Goal: Navigation & Orientation: Understand site structure

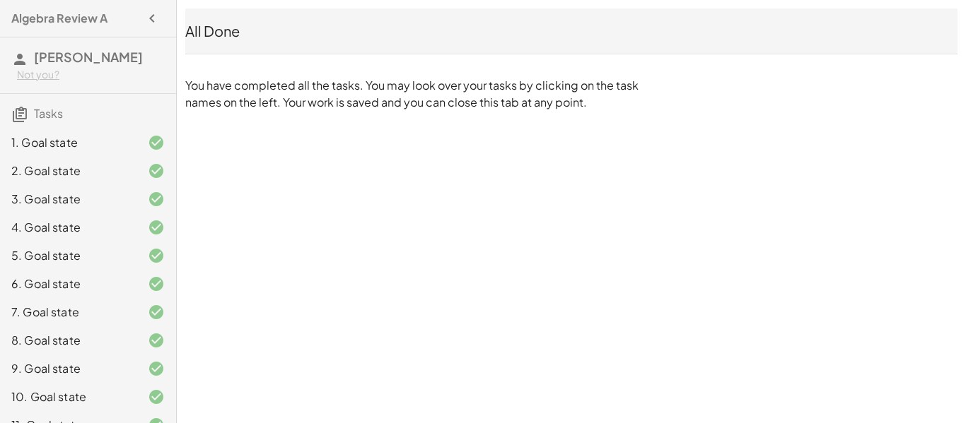
click at [153, 11] on icon "button" at bounding box center [152, 18] width 17 height 17
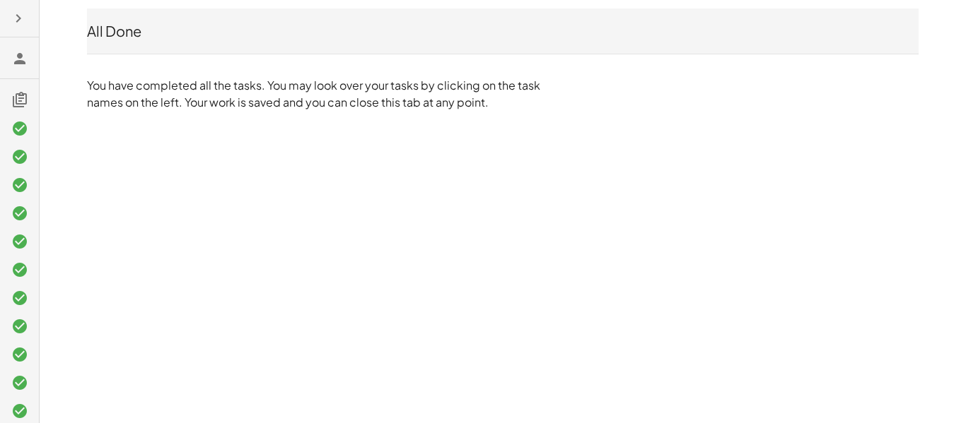
click at [19, 50] on icon at bounding box center [19, 58] width 17 height 17
click at [20, 54] on icon at bounding box center [19, 58] width 17 height 17
click at [15, 13] on icon "button" at bounding box center [18, 18] width 17 height 17
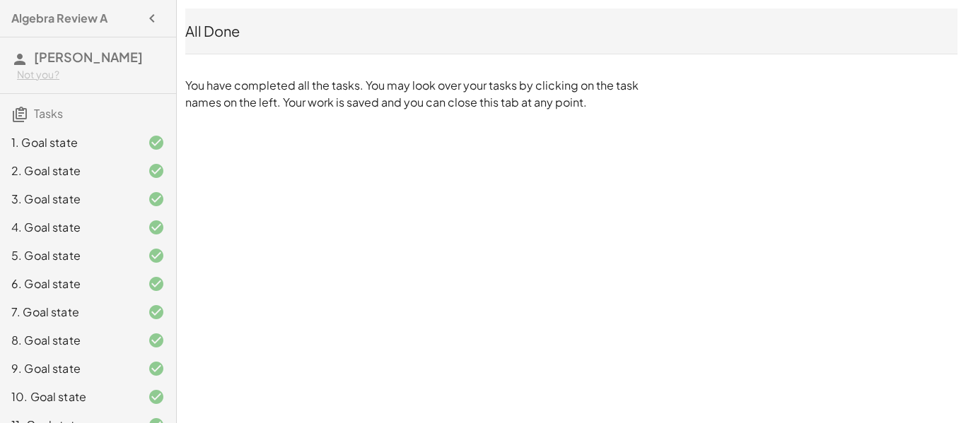
click at [32, 50] on h3 "Aniah Ramirez Not you?" at bounding box center [88, 65] width 176 height 56
click at [40, 53] on span "[PERSON_NAME]" at bounding box center [88, 57] width 109 height 16
click at [45, 115] on span "Tasks" at bounding box center [48, 113] width 29 height 15
click at [21, 115] on icon at bounding box center [19, 114] width 17 height 17
click at [129, 66] on h3 "[PERSON_NAME] Not you?" at bounding box center [88, 65] width 176 height 56
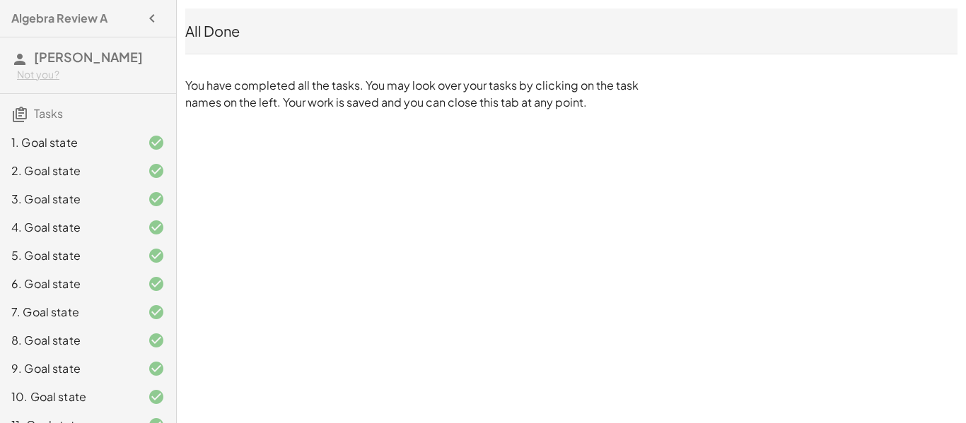
click at [114, 56] on span "[PERSON_NAME]" at bounding box center [88, 57] width 109 height 16
click at [157, 15] on icon "button" at bounding box center [152, 18] width 17 height 17
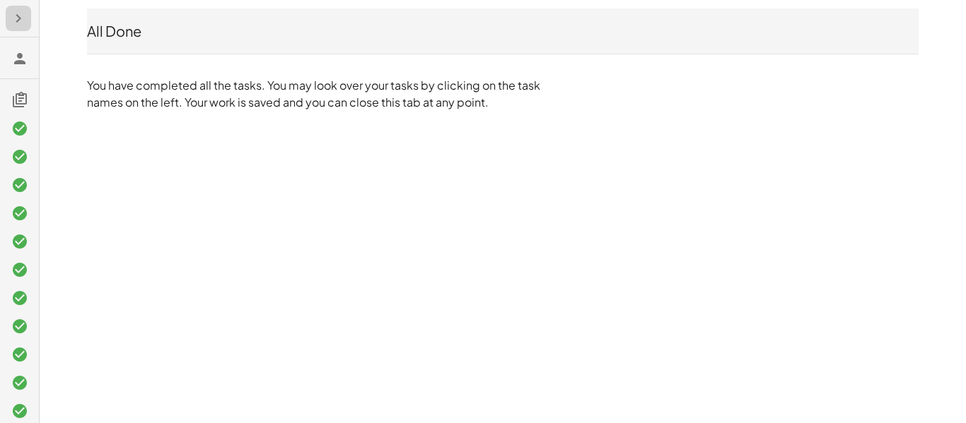
click at [157, 15] on div "All Done" at bounding box center [502, 30] width 831 height 45
click at [19, 19] on icon "button" at bounding box center [18, 18] width 17 height 17
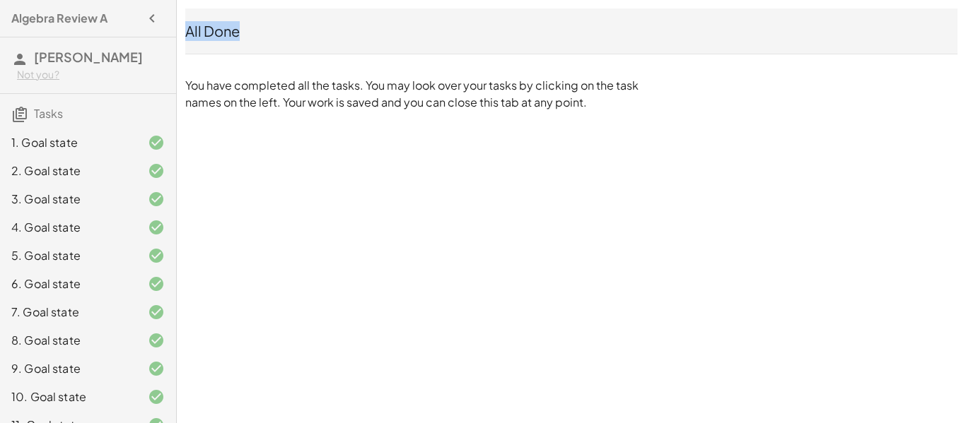
click at [25, 111] on icon at bounding box center [19, 114] width 17 height 17
click at [76, 55] on span "[PERSON_NAME]" at bounding box center [88, 57] width 109 height 16
click at [110, 15] on div "Algebra Review A" at bounding box center [88, 18] width 165 height 25
click at [81, 23] on h4 "Algebra Review A" at bounding box center [59, 18] width 96 height 17
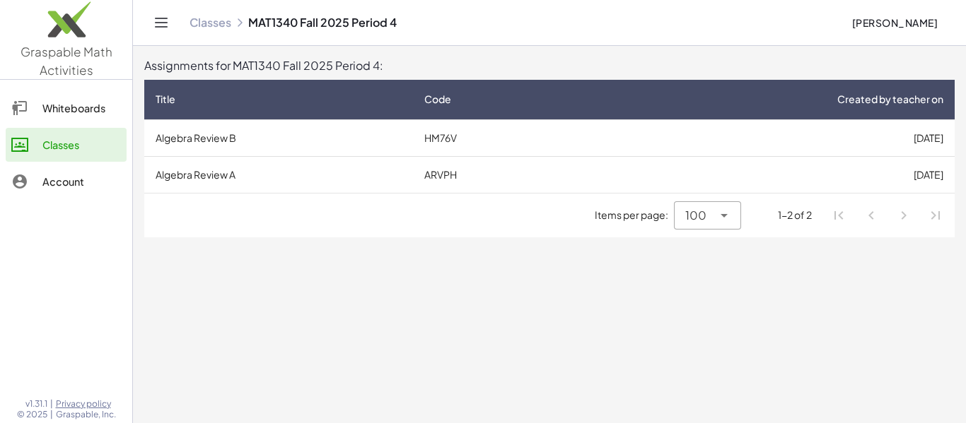
click at [87, 171] on link "Account" at bounding box center [66, 182] width 121 height 34
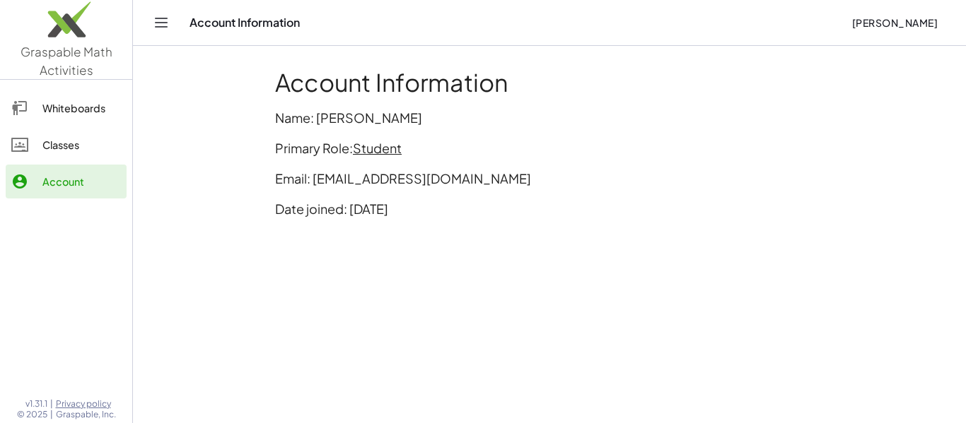
click at [69, 158] on link "Classes" at bounding box center [66, 145] width 121 height 34
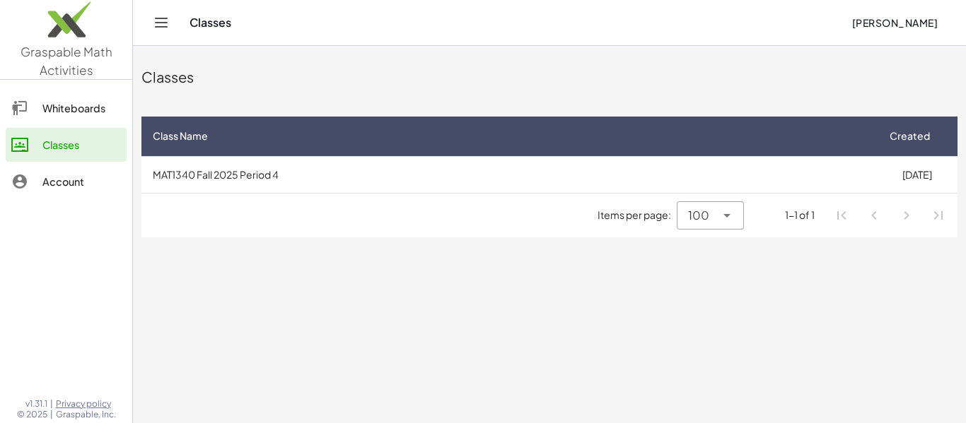
click at [125, 110] on link "Whiteboards" at bounding box center [66, 108] width 121 height 34
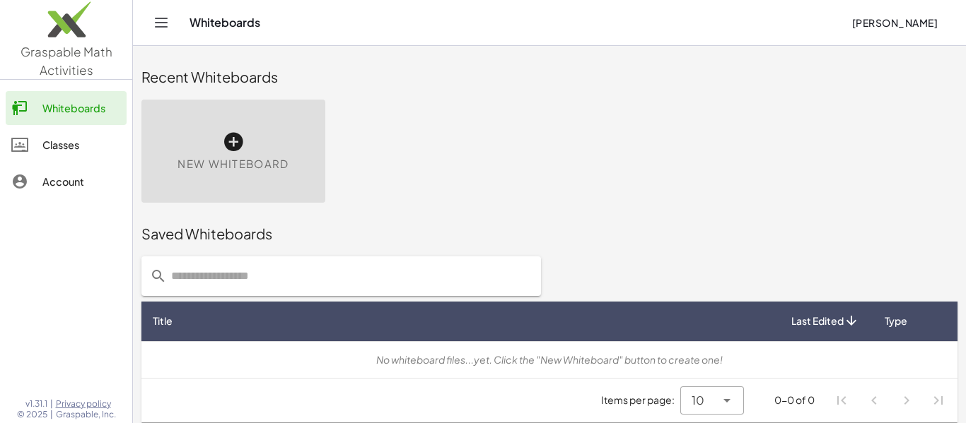
scroll to position [8, 0]
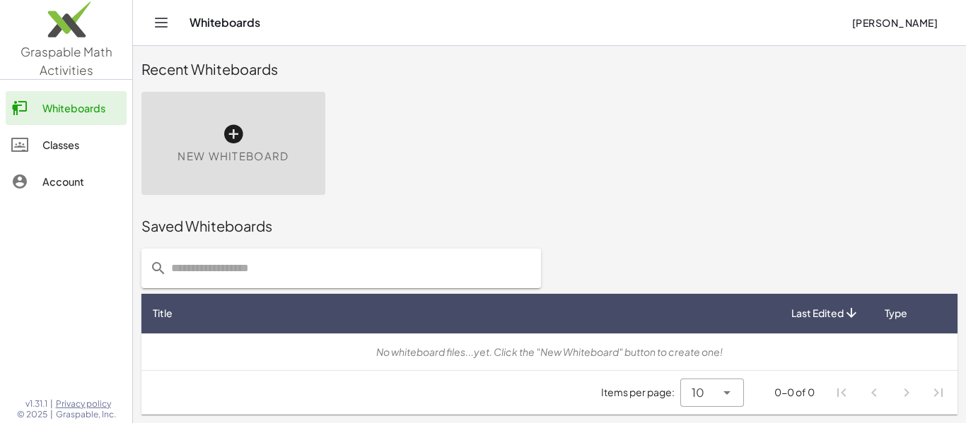
click at [174, 13] on div "Whiteboards Aniah Ramirez" at bounding box center [549, 22] width 799 height 45
click at [159, 19] on icon "Toggle navigation" at bounding box center [161, 22] width 17 height 17
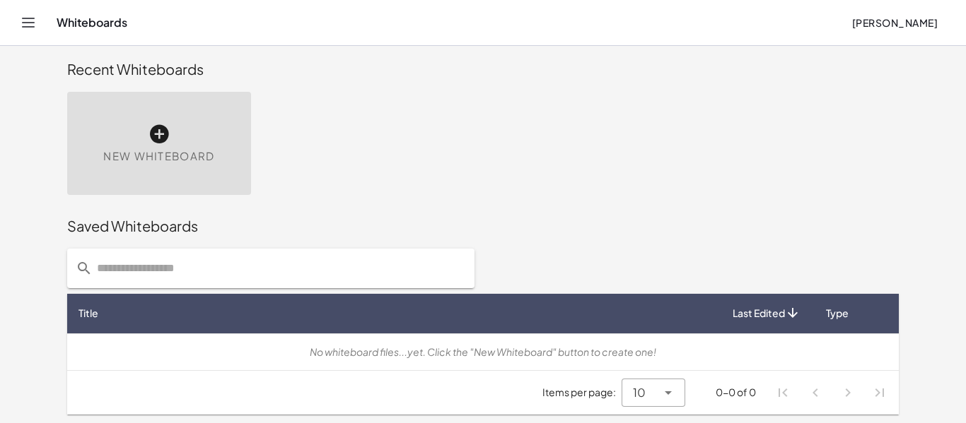
click at [21, 26] on icon "Toggle navigation" at bounding box center [28, 22] width 17 height 17
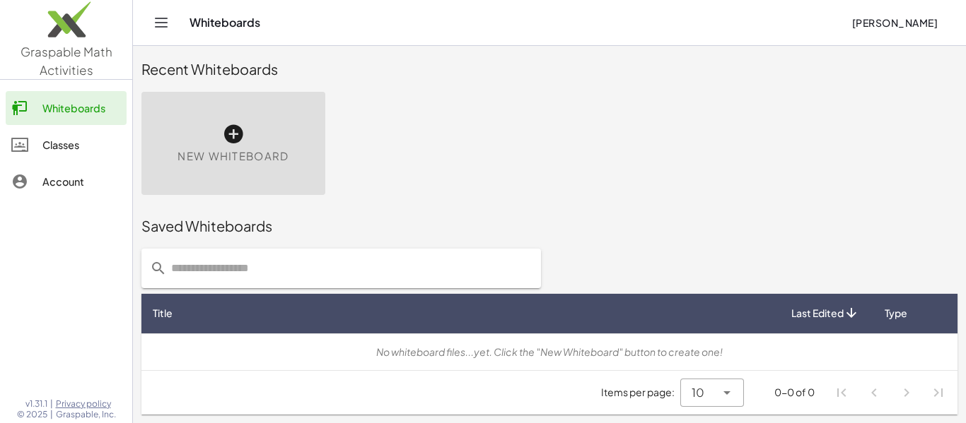
click at [86, 132] on link "Classes" at bounding box center [66, 145] width 121 height 34
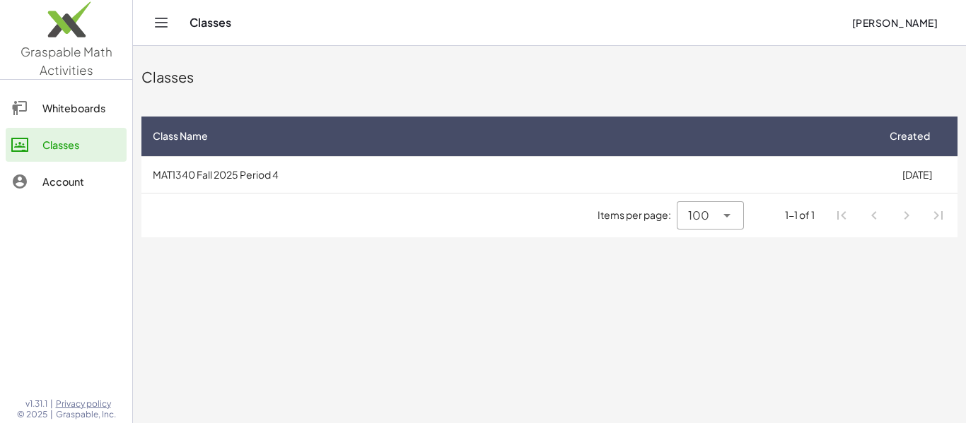
click at [101, 176] on div "Account" at bounding box center [81, 181] width 78 height 17
